Goal: Task Accomplishment & Management: Use online tool/utility

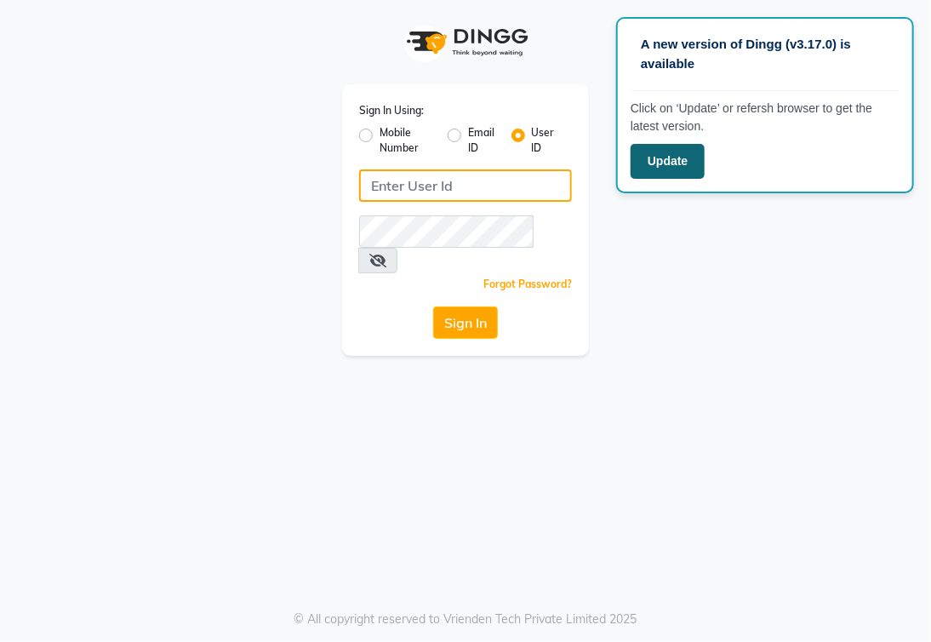
type input "e3591-01"
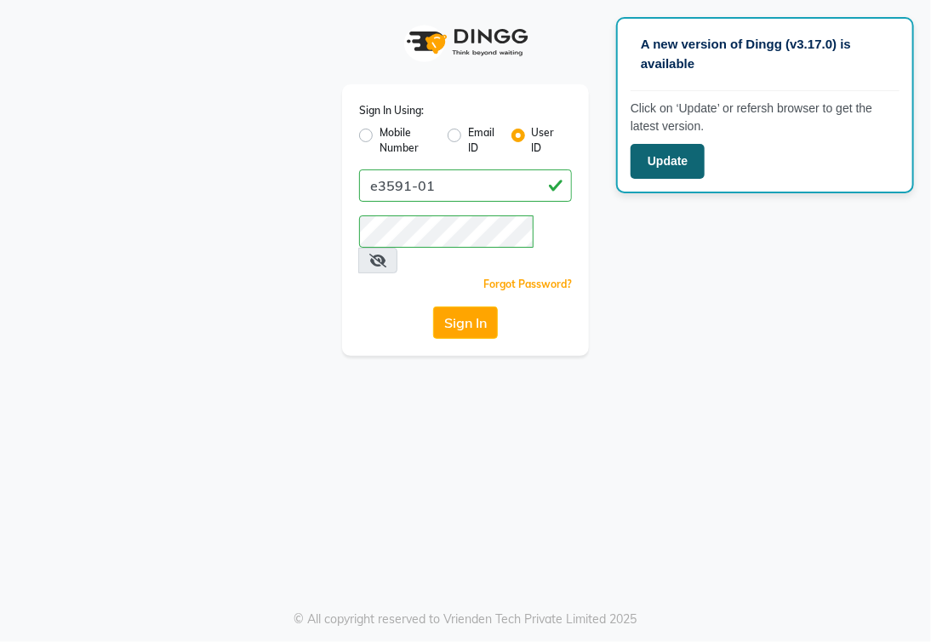
click at [676, 163] on button "Update" at bounding box center [668, 161] width 74 height 35
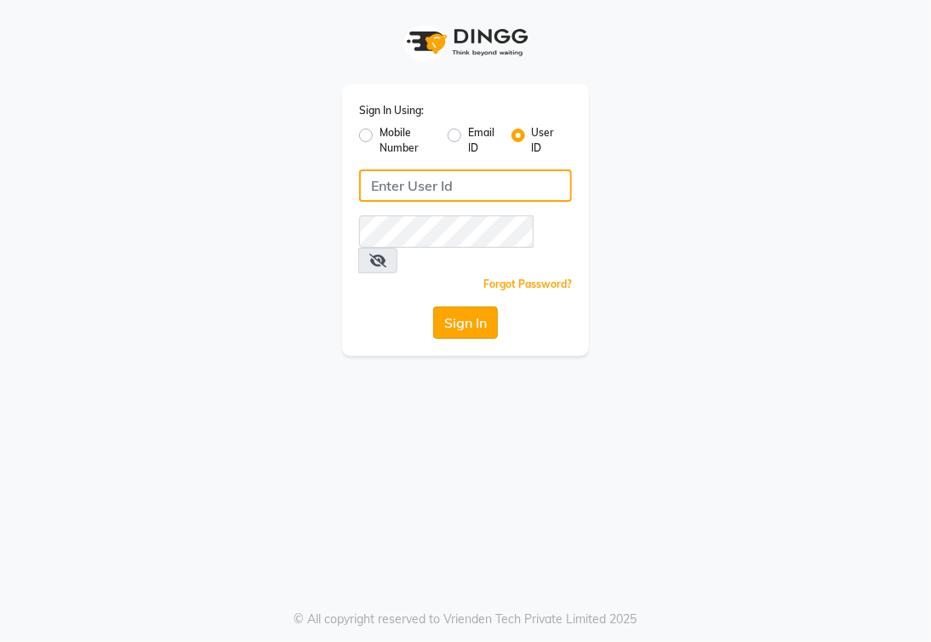
type input "e3591-01"
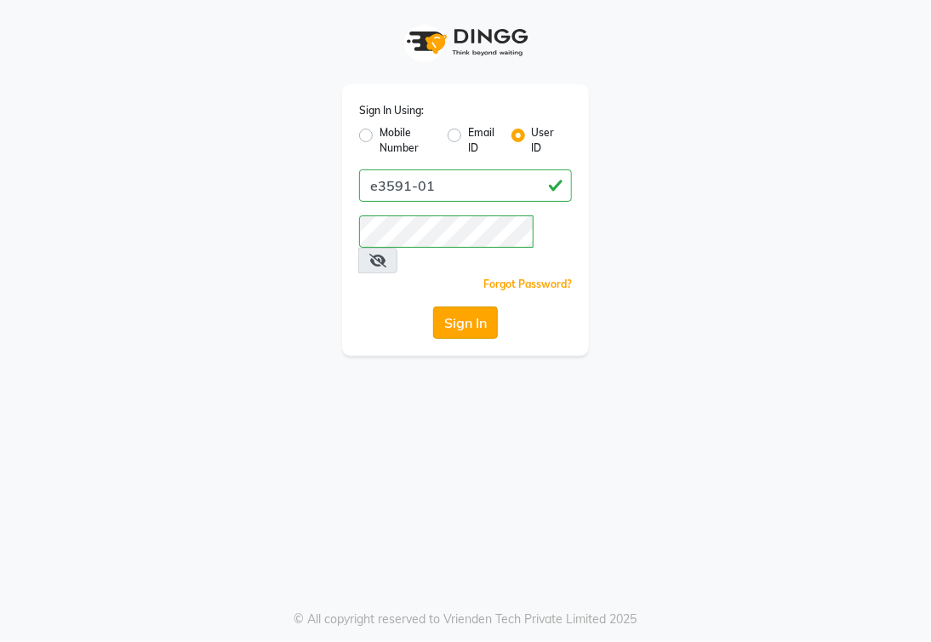
click at [460, 306] on button "Sign In" at bounding box center [465, 322] width 65 height 32
